Goal: Task Accomplishment & Management: Use online tool/utility

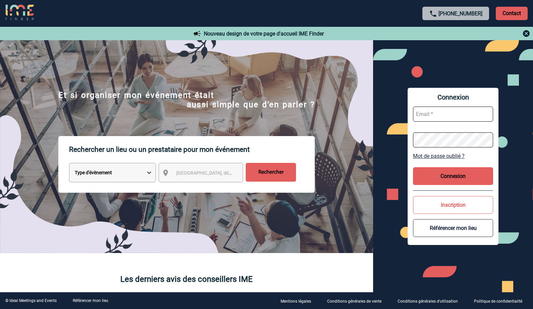
select select "3"
click at [189, 178] on div "Ville, département, région..." at bounding box center [201, 172] width 84 height 19
click at [165, 173] on img at bounding box center [166, 173] width 8 height 8
click at [191, 175] on span "Ville, département, région..." at bounding box center [222, 172] width 93 height 5
type input "issy"
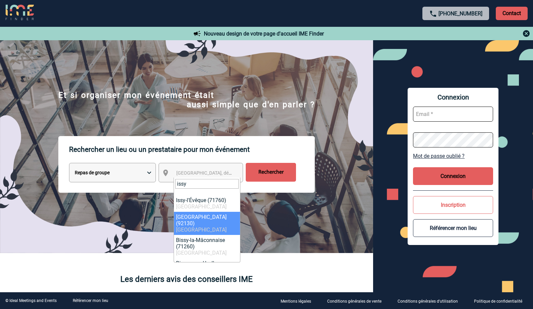
select select "43"
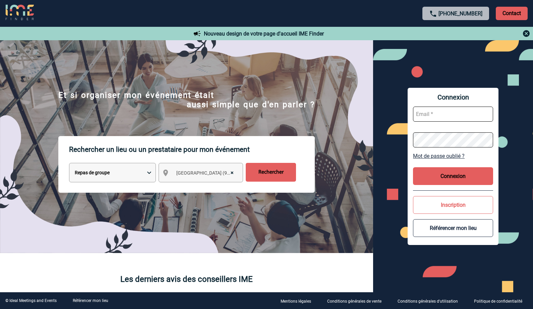
click at [277, 168] on input "Rechercher" at bounding box center [271, 172] width 50 height 19
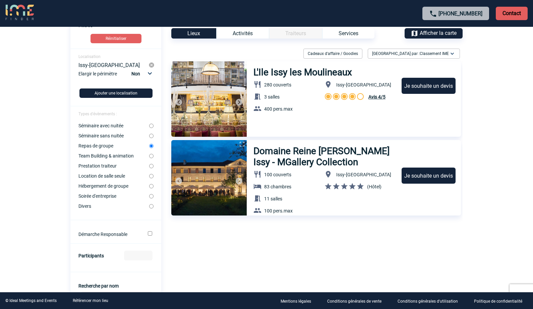
scroll to position [28, 0]
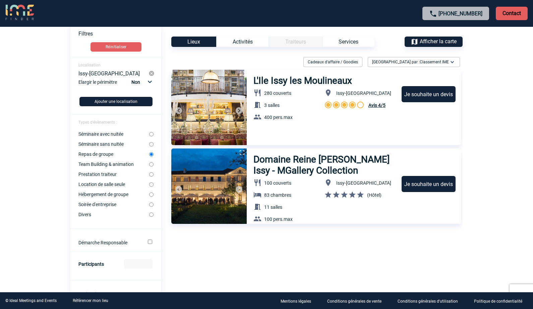
click at [151, 157] on input "Repas de groupe" at bounding box center [151, 154] width 4 height 4
click at [151, 177] on input "Prestation traiteur" at bounding box center [151, 174] width 4 height 4
radio input "true"
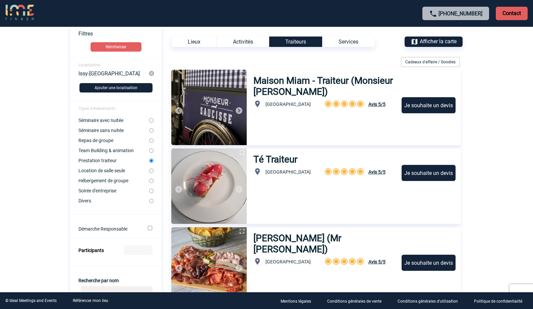
click at [151, 173] on input "Location de salle seule" at bounding box center [151, 171] width 4 height 4
radio input "true"
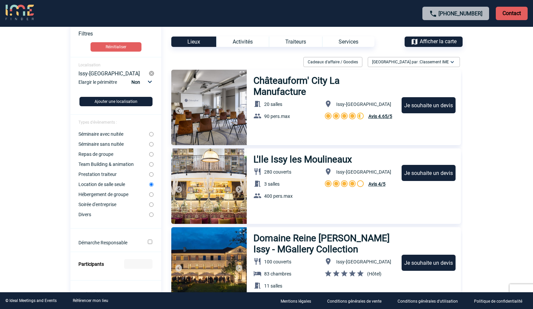
click at [152, 207] on input "Soirée d'entreprise" at bounding box center [151, 204] width 4 height 4
radio input "true"
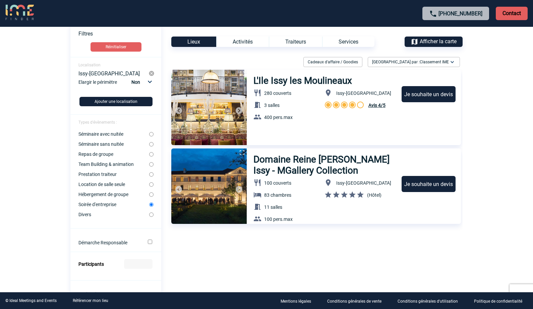
click at [224, 187] on img at bounding box center [208, 185] width 75 height 75
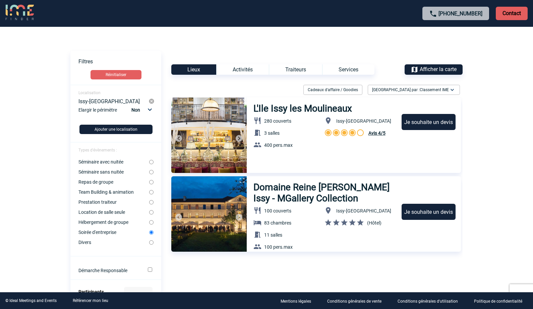
scroll to position [0, 0]
click at [235, 73] on div "Activités" at bounding box center [242, 69] width 53 height 10
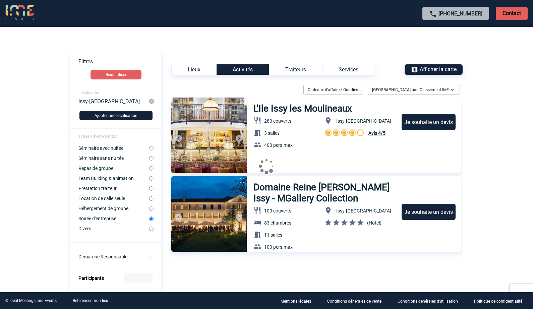
click at [206, 69] on div "Lieux" at bounding box center [193, 69] width 45 height 10
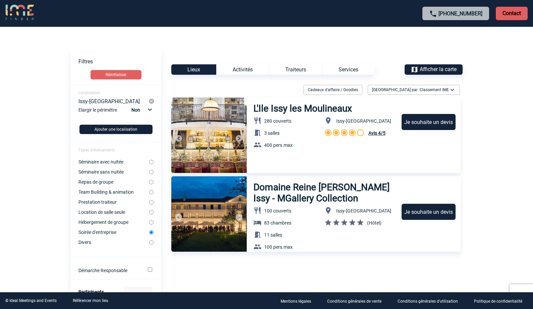
click at [149, 110] on select "Non 10km 20km 50km" at bounding box center [141, 110] width 23 height 9
select select "10"
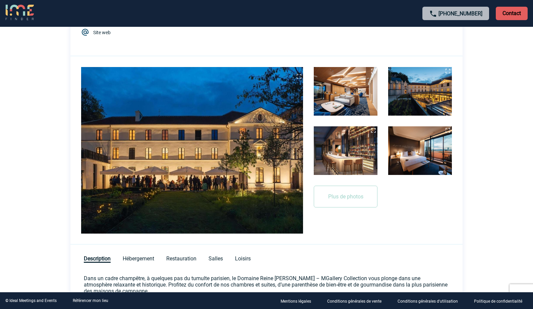
scroll to position [113, 0]
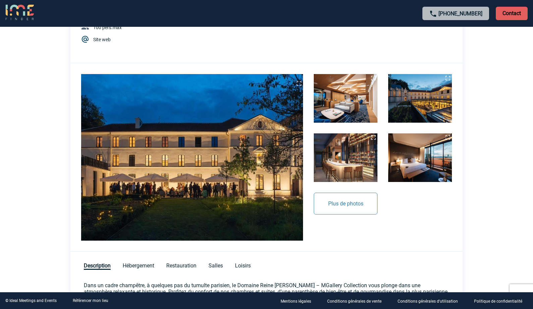
click at [342, 198] on button "Plus de photos" at bounding box center [346, 204] width 64 height 22
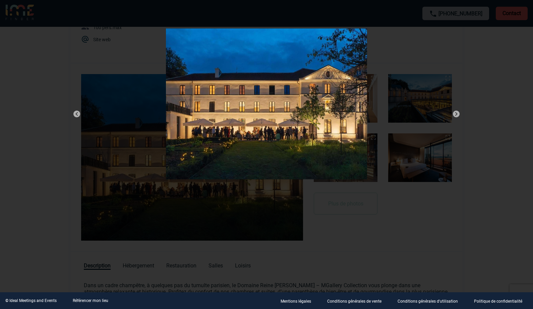
click at [75, 114] on img at bounding box center [77, 114] width 8 height 8
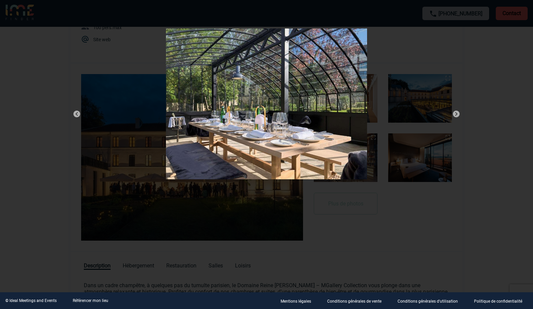
click at [75, 114] on img at bounding box center [77, 114] width 8 height 8
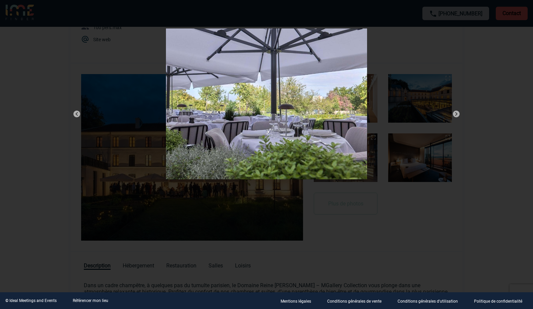
click at [75, 114] on img at bounding box center [77, 114] width 8 height 8
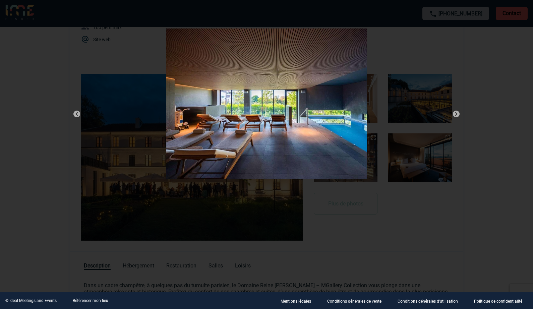
click at [75, 114] on img at bounding box center [77, 114] width 8 height 8
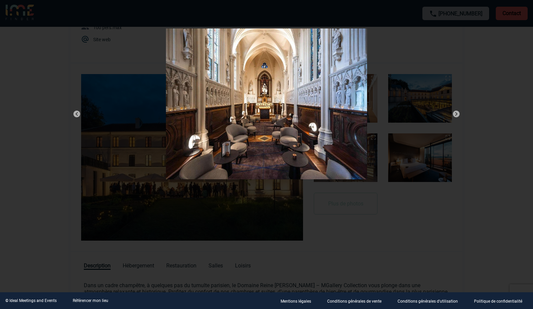
click at [75, 114] on img at bounding box center [77, 114] width 8 height 8
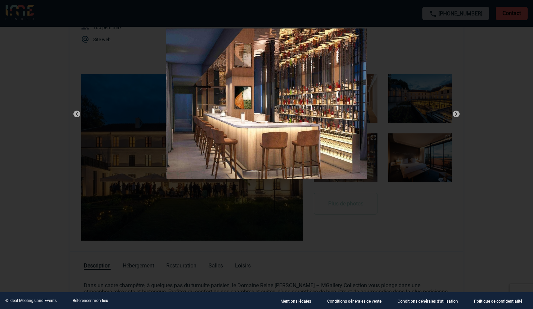
click at [75, 114] on img at bounding box center [77, 114] width 8 height 8
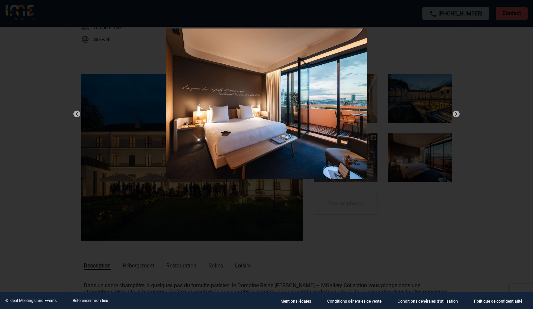
click at [75, 114] on img at bounding box center [77, 114] width 8 height 8
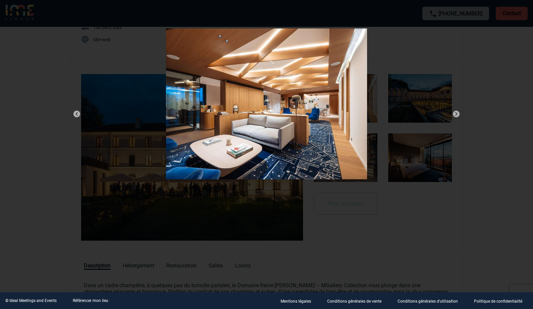
click at [75, 114] on img at bounding box center [77, 114] width 8 height 8
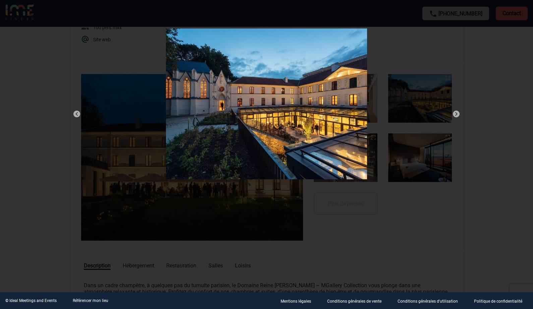
click at [75, 114] on img at bounding box center [77, 114] width 8 height 8
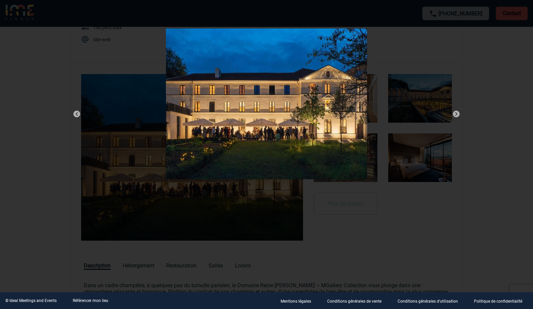
click at [75, 114] on img at bounding box center [77, 114] width 8 height 8
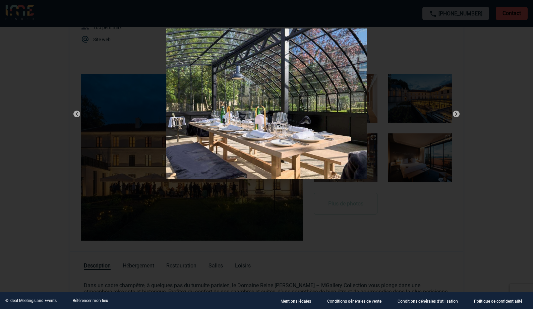
click at [75, 114] on img at bounding box center [77, 114] width 8 height 8
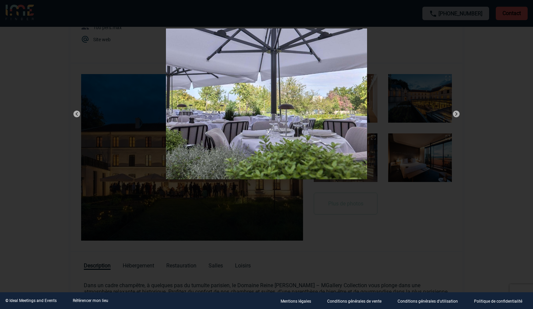
click at [75, 114] on img at bounding box center [77, 114] width 8 height 8
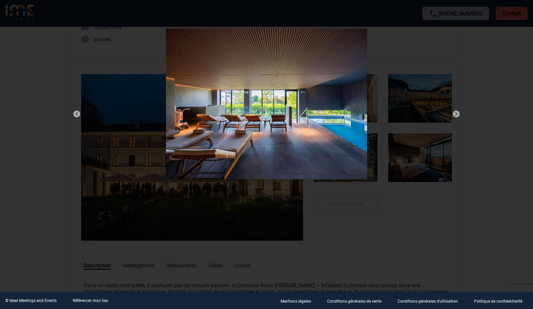
click at [75, 114] on img at bounding box center [77, 114] width 8 height 8
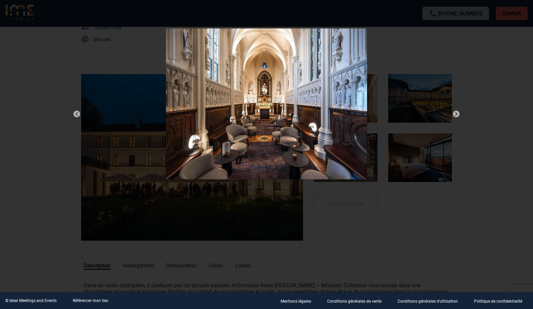
click at [75, 114] on img at bounding box center [77, 114] width 8 height 8
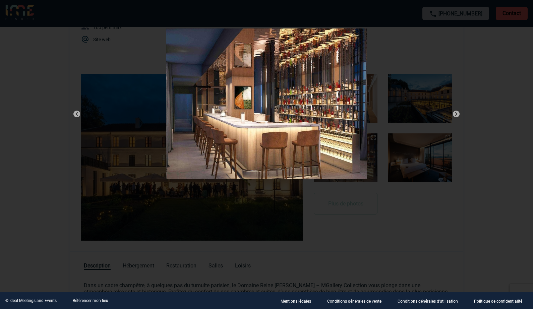
click at [75, 114] on img at bounding box center [77, 114] width 8 height 8
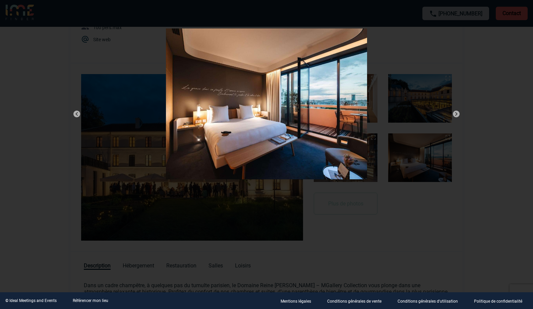
click at [122, 51] on div at bounding box center [266, 105] width 409 height 171
click at [382, 78] on div at bounding box center [266, 105] width 409 height 171
click at [493, 71] on div at bounding box center [266, 154] width 533 height 309
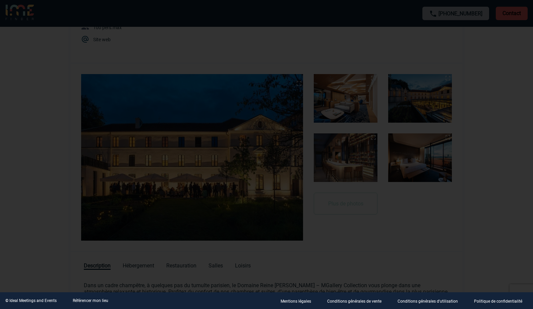
click at [433, 87] on div at bounding box center [266, 154] width 533 height 309
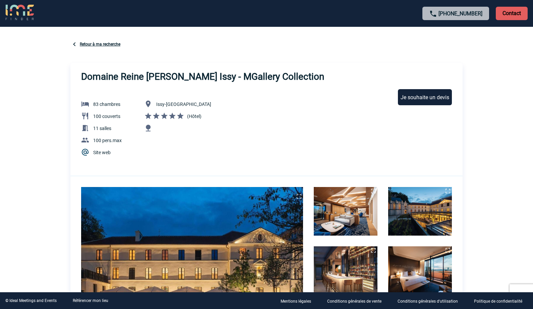
scroll to position [0, 0]
